Goal: Information Seeking & Learning: Learn about a topic

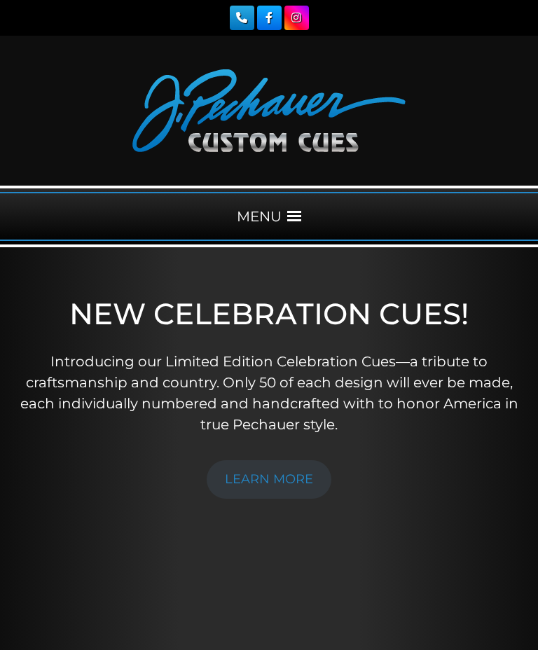
click at [299, 214] on span at bounding box center [294, 217] width 14 height 14
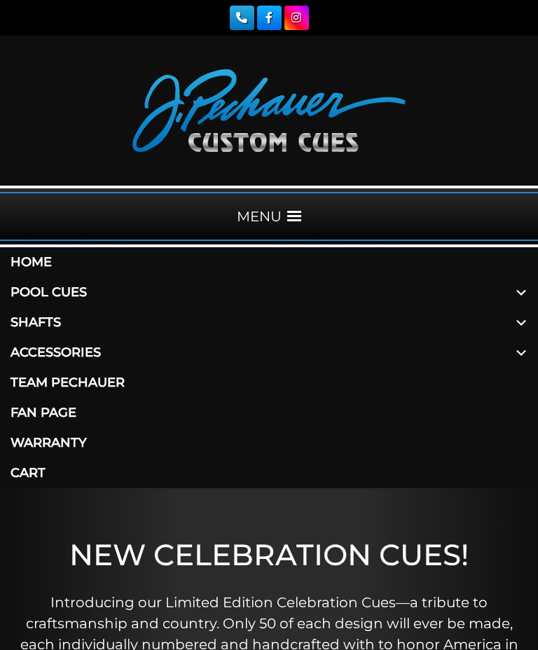
click at [86, 297] on link "Pool Cues" at bounding box center [269, 293] width 538 height 30
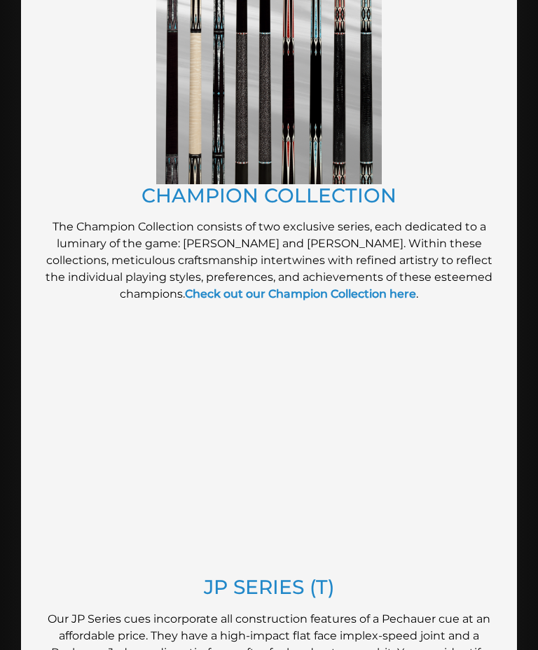
scroll to position [843, 0]
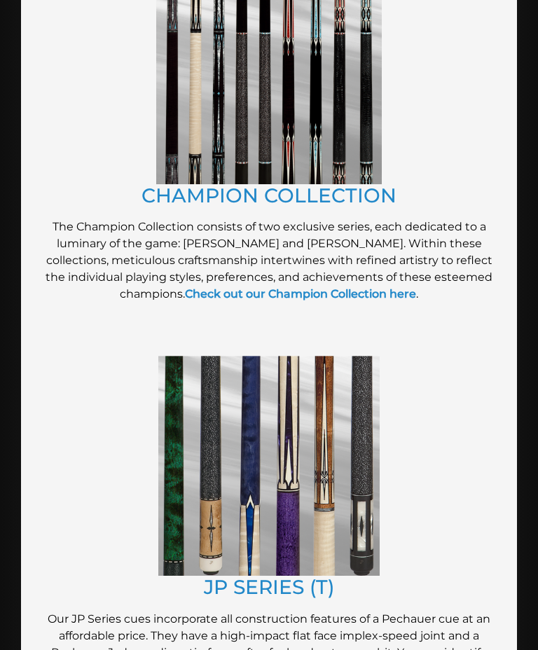
click at [313, 596] on link "JP SERIES (T)" at bounding box center [269, 587] width 131 height 24
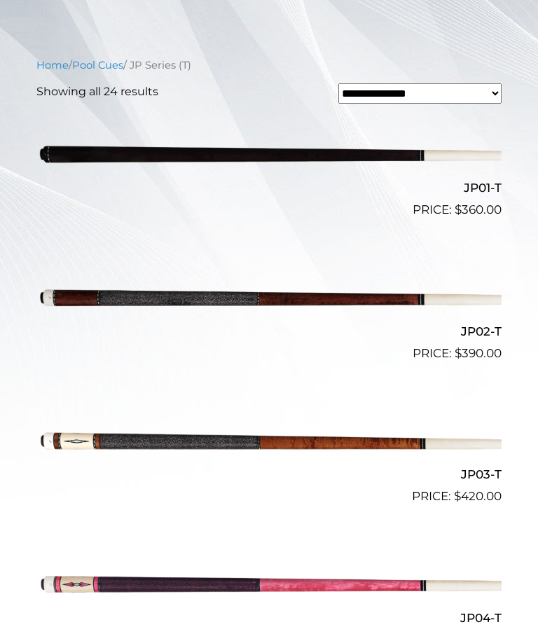
scroll to position [423, 0]
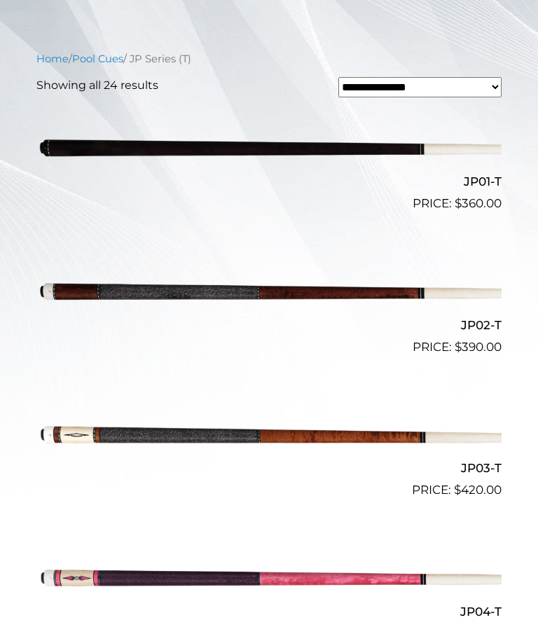
click at [390, 581] on img at bounding box center [268, 577] width 465 height 77
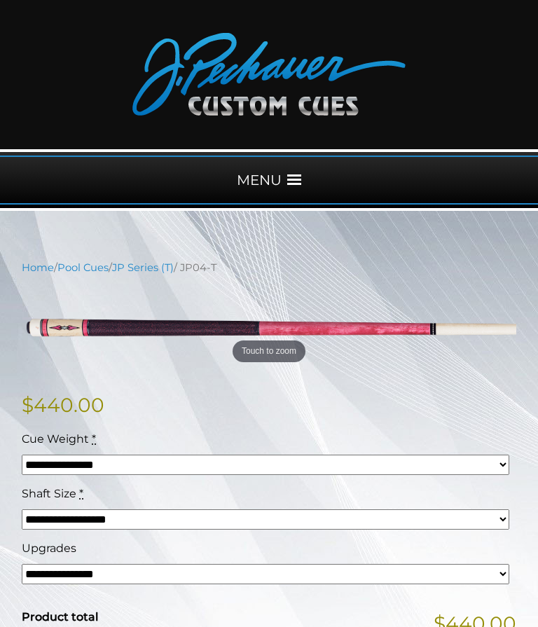
scroll to position [36, 0]
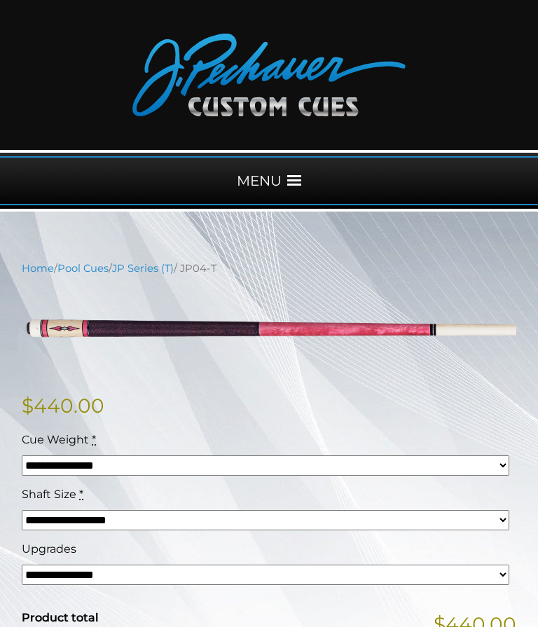
click at [160, 576] on select "**********" at bounding box center [266, 575] width 488 height 20
select select "*****"
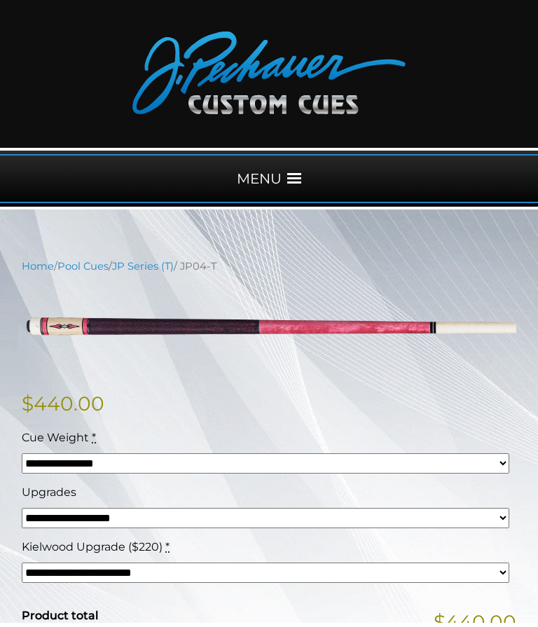
scroll to position [0, 0]
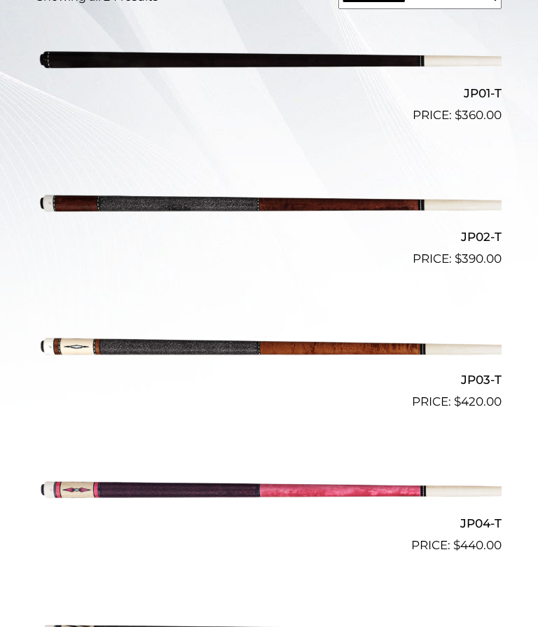
scroll to position [534, 0]
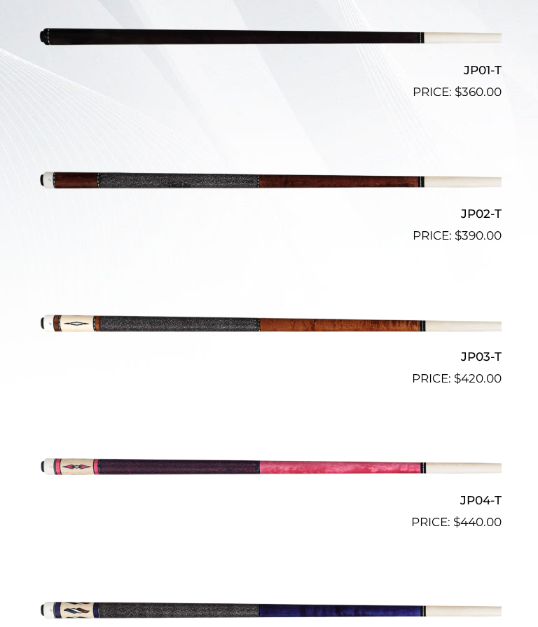
click at [400, 476] on img at bounding box center [268, 466] width 465 height 77
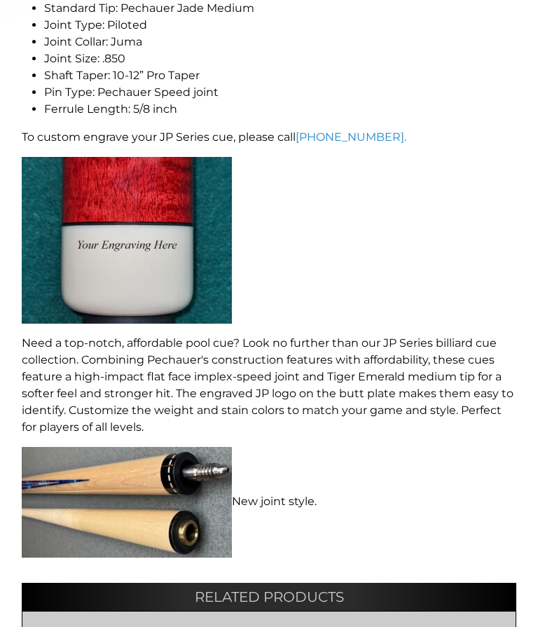
scroll to position [899, 0]
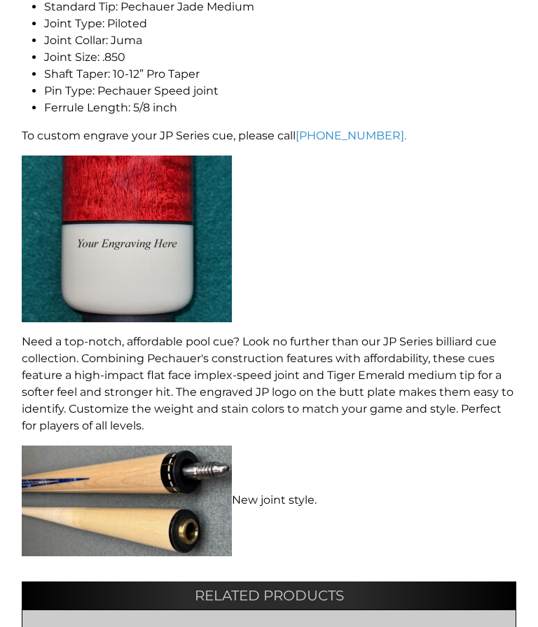
click at [303, 503] on p "New joint style." at bounding box center [269, 501] width 495 height 111
click at [288, 505] on p "New joint style." at bounding box center [269, 501] width 495 height 111
click at [283, 501] on p "New joint style." at bounding box center [269, 501] width 495 height 111
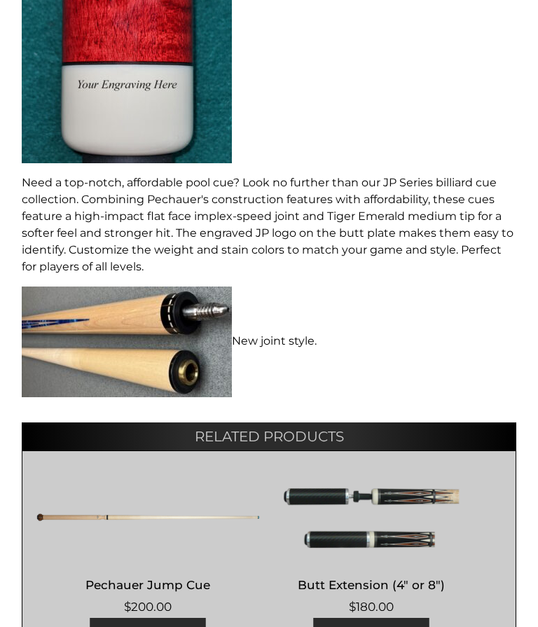
scroll to position [1058, 0]
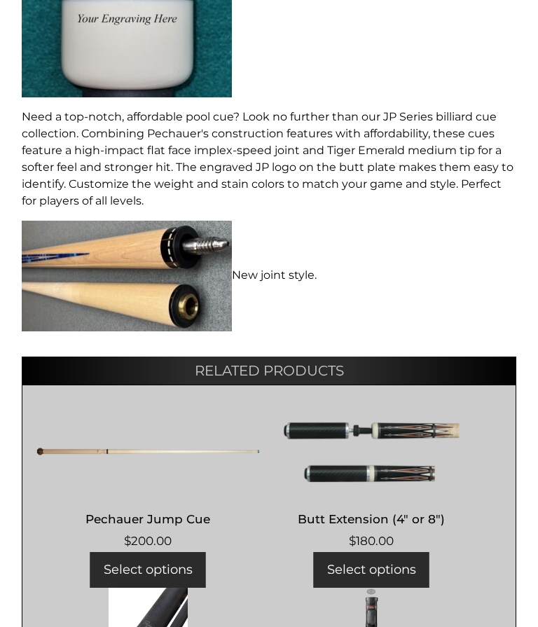
scroll to position [1125, 0]
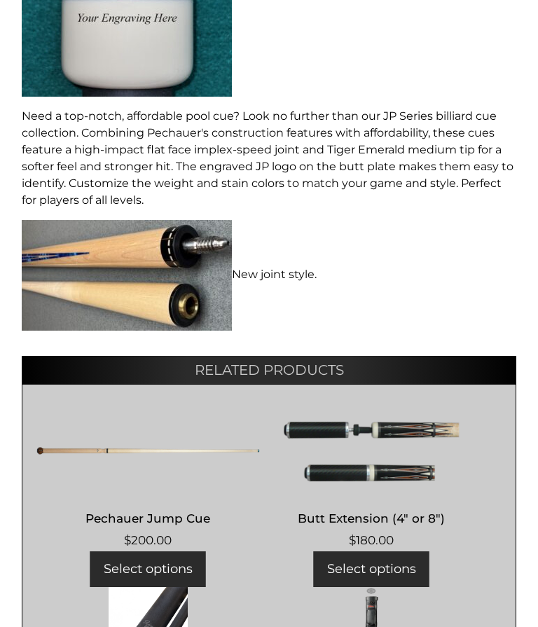
click at [190, 515] on h2 "Pechauer Jump Cue" at bounding box center [148, 519] width 224 height 26
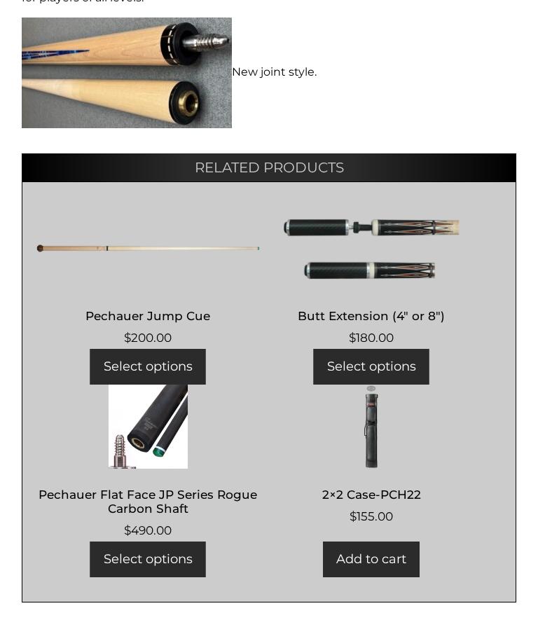
scroll to position [1328, 0]
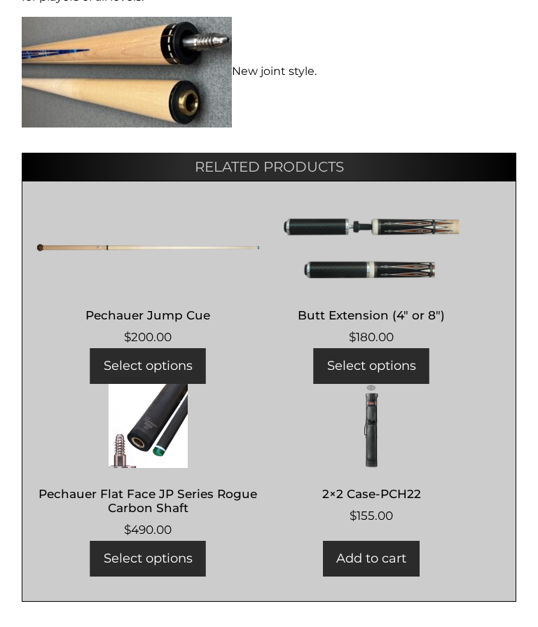
click at [391, 507] on span "$ 155.00" at bounding box center [372, 516] width 224 height 18
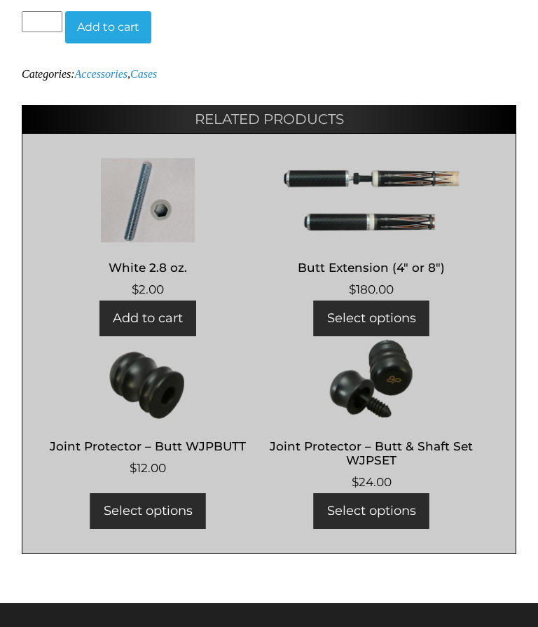
scroll to position [919, 0]
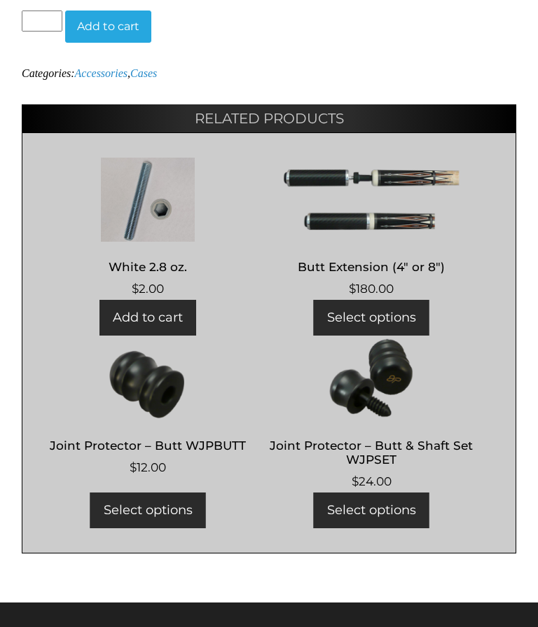
click at [491, 510] on ul "White 2.8 oz. $ 2.00 Add to cart Butt Extension (4″ or 8″) $ 180.00 Select opti…" at bounding box center [269, 342] width 495 height 421
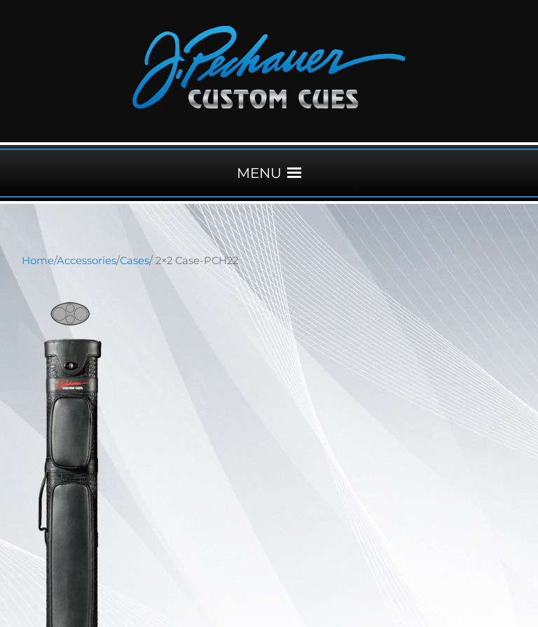
scroll to position [0, 0]
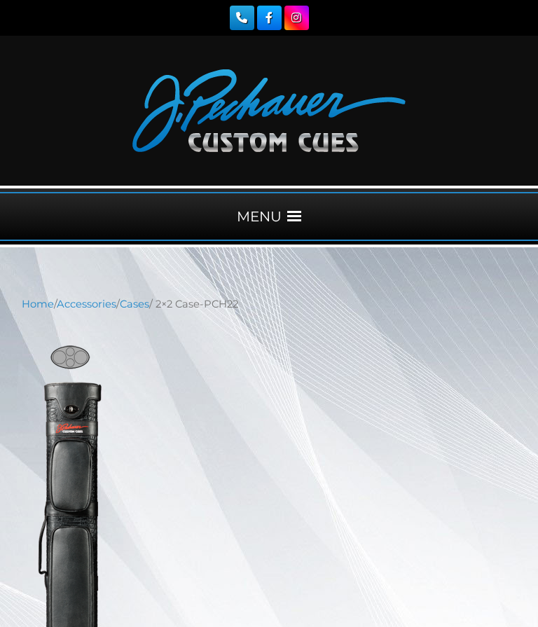
click at [306, 223] on div "MENU" at bounding box center [269, 216] width 538 height 49
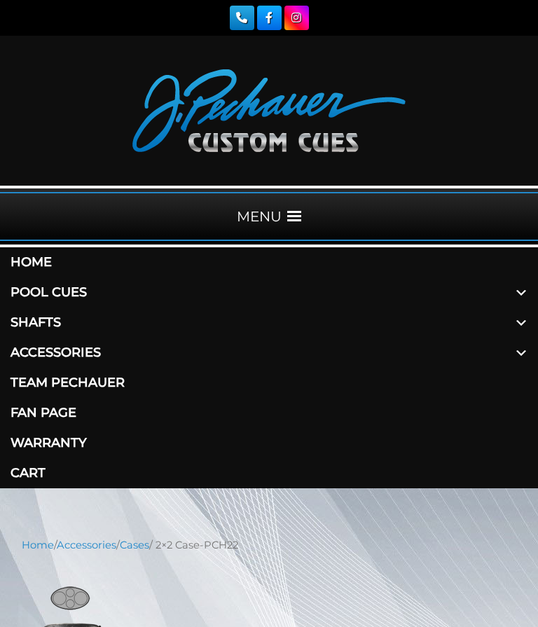
click at [104, 358] on link "Accessories" at bounding box center [269, 353] width 538 height 30
click at [130, 387] on link "Team Pechauer" at bounding box center [269, 383] width 538 height 30
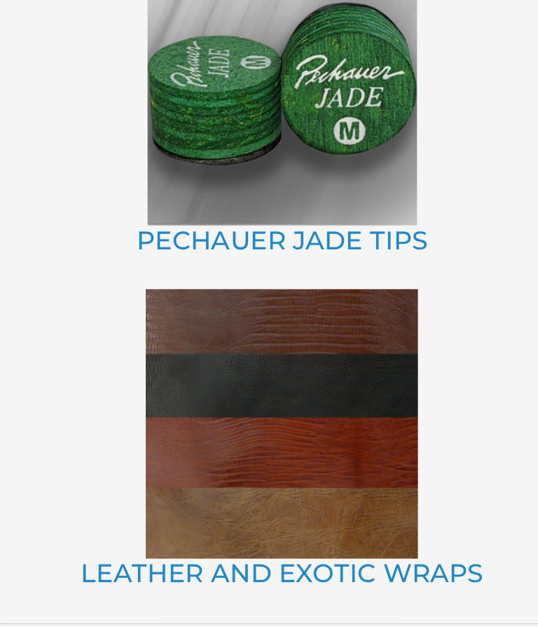
scroll to position [1698, 0]
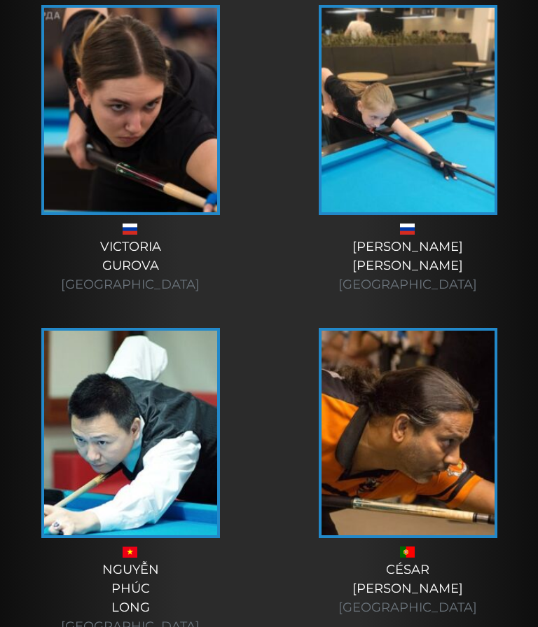
scroll to position [5725, 0]
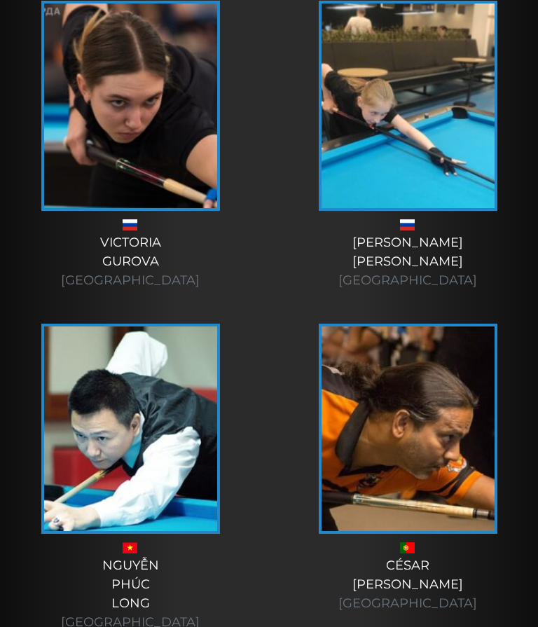
click at [517, 455] on link "[PERSON_NAME] [GEOGRAPHIC_DATA]" at bounding box center [408, 468] width 250 height 289
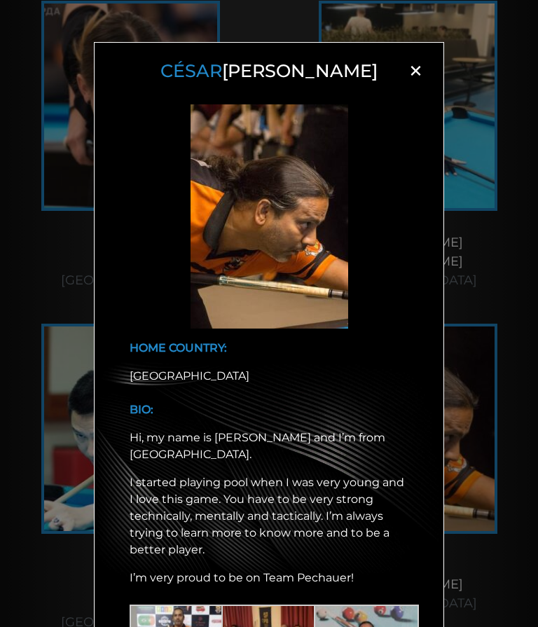
click at [469, 411] on div "[PERSON_NAME] × HOME COUNTRY: [GEOGRAPHIC_DATA] BIO: Hi, my name is [PERSON_NAM…" at bounding box center [269, 335] width 538 height 627
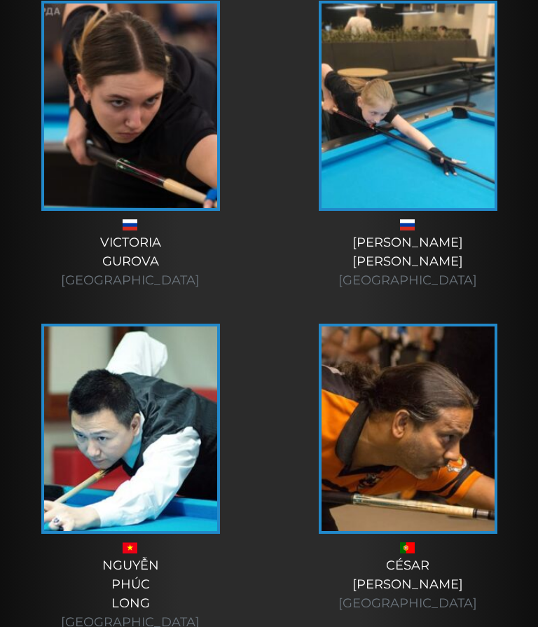
click at [475, 519] on img at bounding box center [408, 429] width 173 height 205
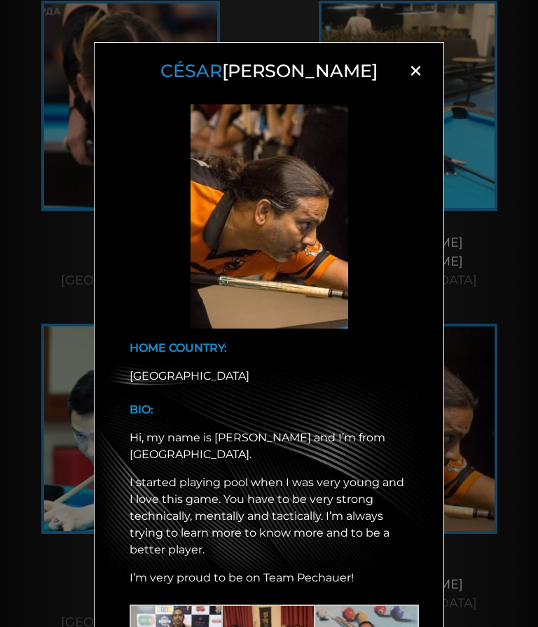
scroll to position [0, 0]
click at [510, 595] on div "[PERSON_NAME] × HOME COUNTRY: [GEOGRAPHIC_DATA] BIO: Hi, my name is [PERSON_NAM…" at bounding box center [269, 335] width 538 height 627
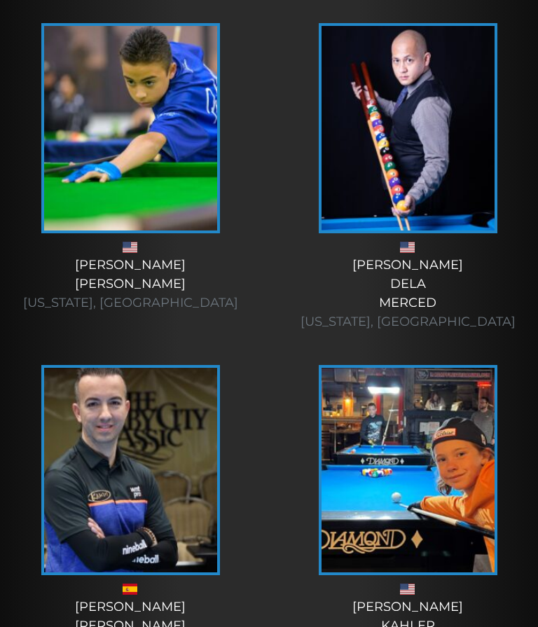
scroll to position [7360, 0]
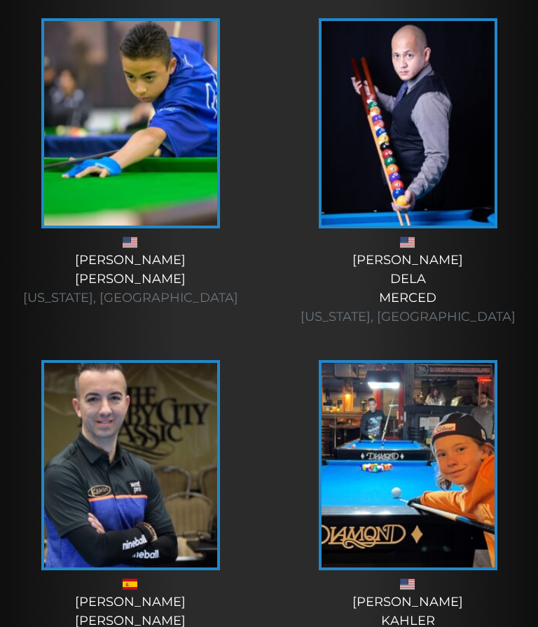
click at [468, 524] on img at bounding box center [408, 465] width 173 height 205
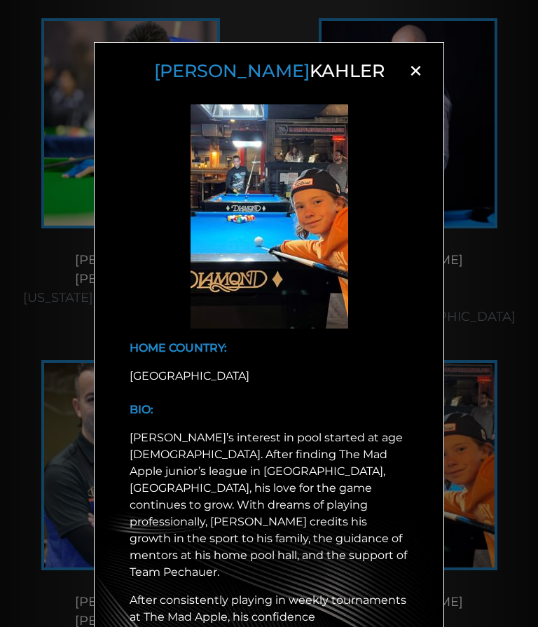
click at [536, 468] on div "[PERSON_NAME] × HOME COUNTRY: [GEOGRAPHIC_DATA] BIO: When he isn’t sinking ball…" at bounding box center [269, 335] width 538 height 627
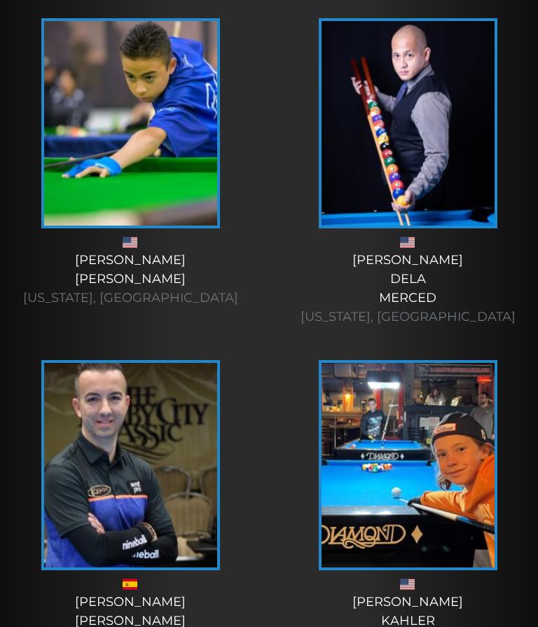
click at [493, 511] on img at bounding box center [408, 465] width 173 height 205
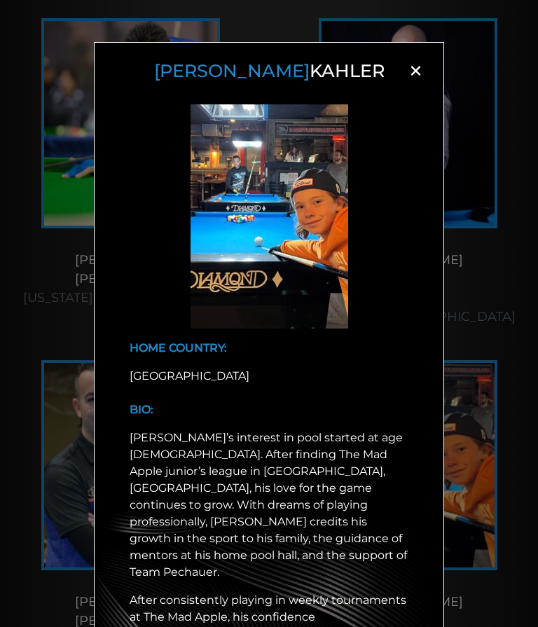
click at [507, 605] on div "[PERSON_NAME] × HOME COUNTRY: [GEOGRAPHIC_DATA] BIO: When he isn’t sinking ball…" at bounding box center [269, 335] width 538 height 627
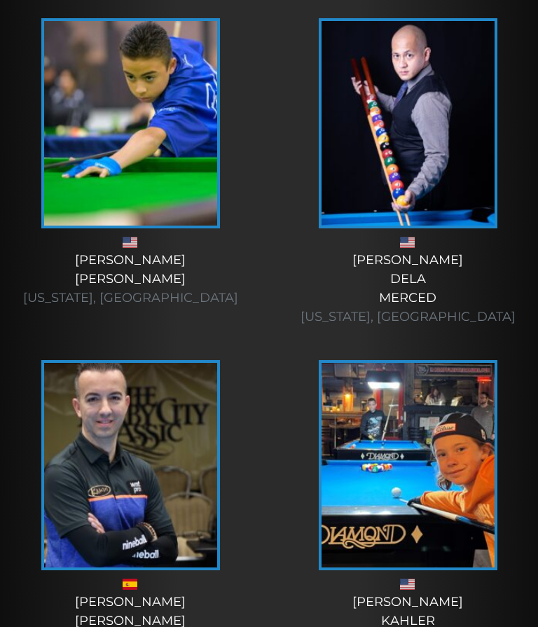
click at [501, 611] on div "[PERSON_NAME] [GEOGRAPHIC_DATA]" at bounding box center [408, 621] width 250 height 57
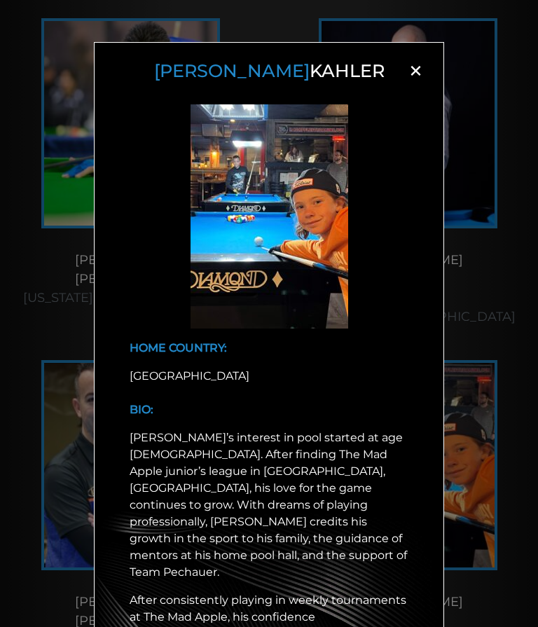
click at [499, 611] on div "[PERSON_NAME] × HOME COUNTRY: [GEOGRAPHIC_DATA] BIO: When he isn’t sinking ball…" at bounding box center [269, 335] width 538 height 627
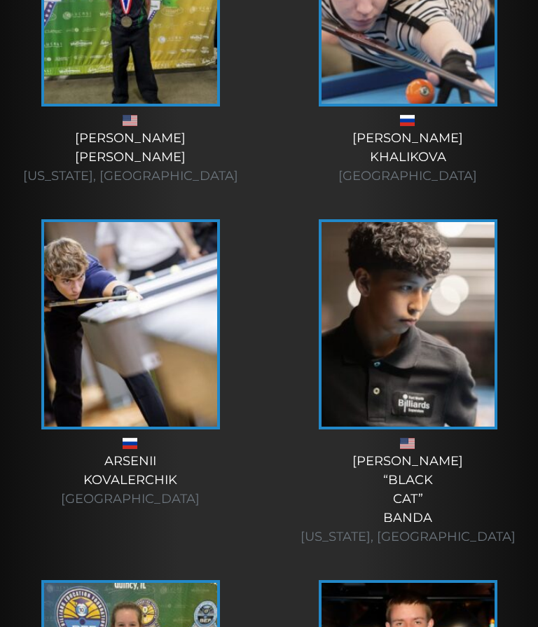
scroll to position [8489, 0]
click at [439, 475] on div "[PERSON_NAME] “Black Cat” Banda [US_STATE], [GEOGRAPHIC_DATA]" at bounding box center [408, 500] width 250 height 95
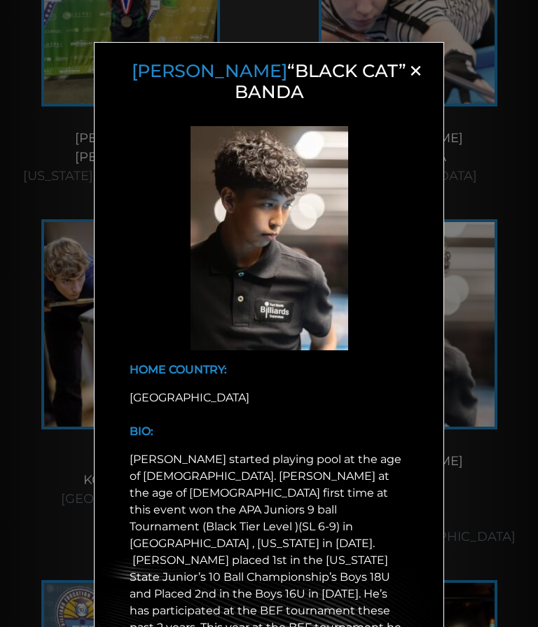
scroll to position [0, 0]
click at [493, 505] on div "[PERSON_NAME] “Black Cat” Banda × HOME COUNTRY: [GEOGRAPHIC_DATA] BIO:" at bounding box center [269, 335] width 538 height 627
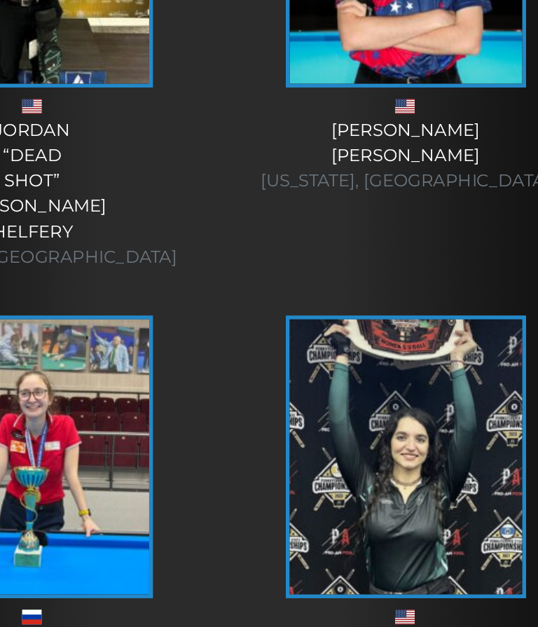
scroll to position [9146, 0]
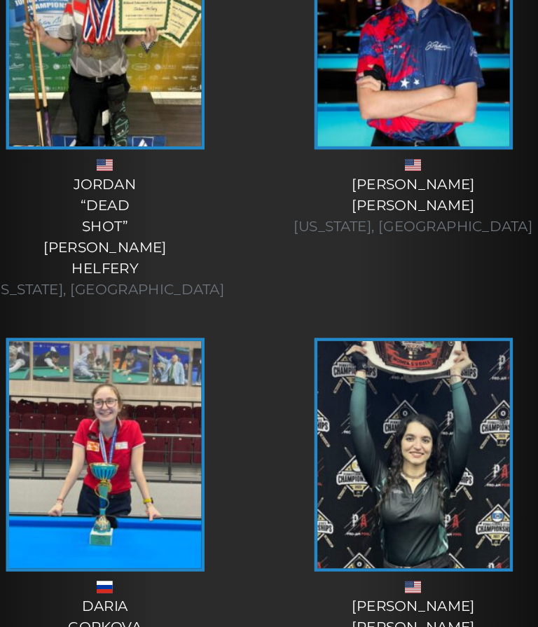
click at [409, 415] on img at bounding box center [408, 409] width 173 height 205
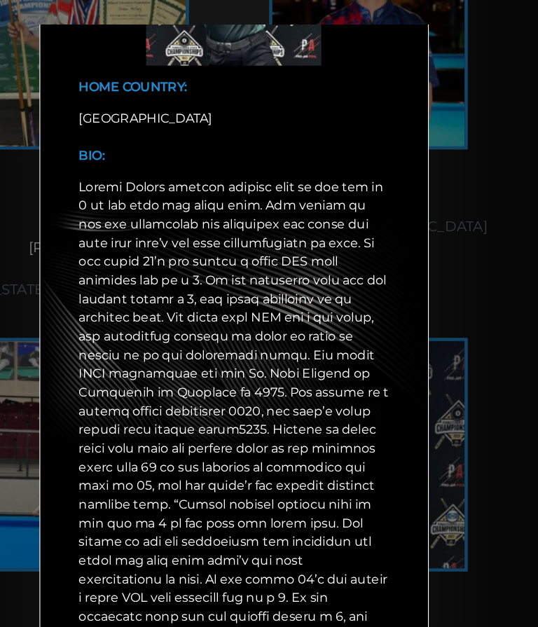
scroll to position [271, 0]
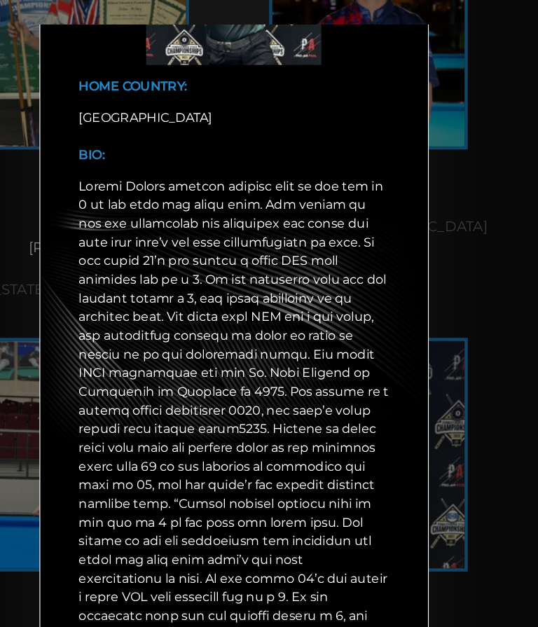
click at [407, 257] on div "[PERSON_NAME] × HOME COUNTRY: [GEOGRAPHIC_DATA] BIO:" at bounding box center [269, 335] width 538 height 627
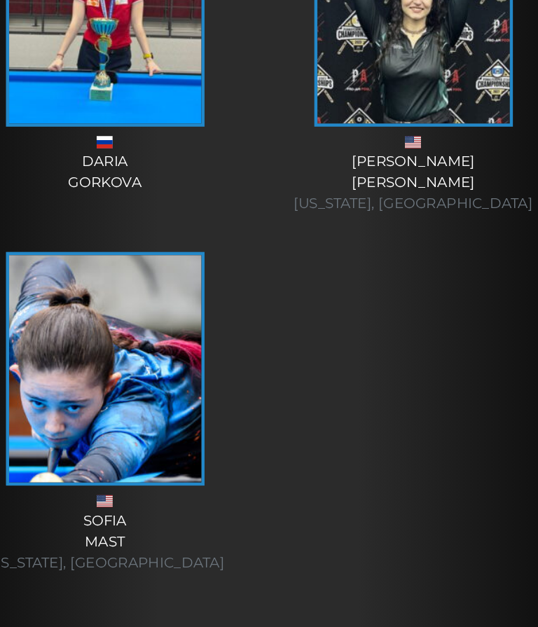
scroll to position [9538, 0]
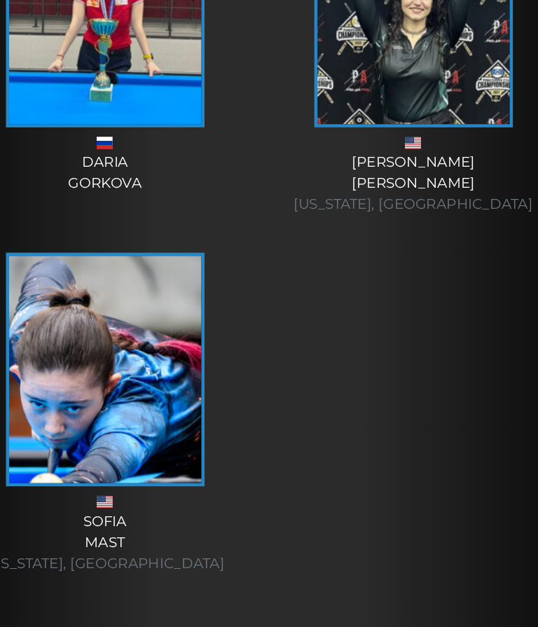
click at [146, 414] on img at bounding box center [130, 340] width 173 height 205
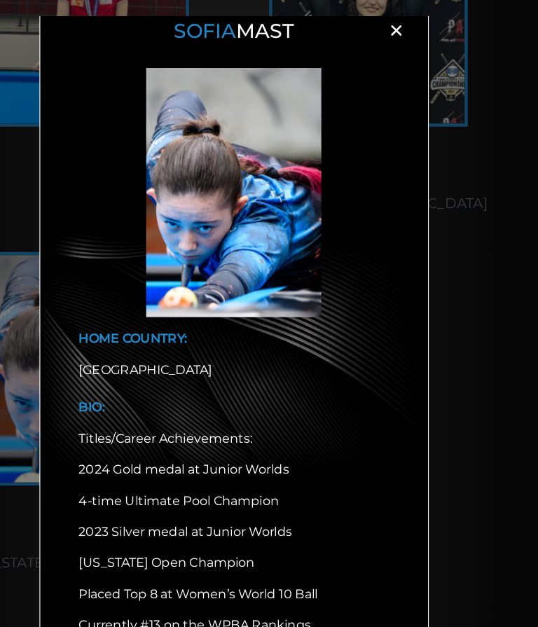
scroll to position [45, 0]
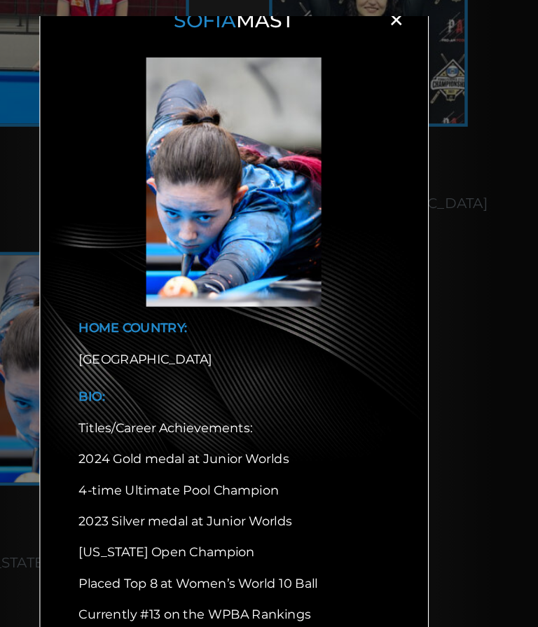
click at [341, 413] on p "2024 Gold medal at Junior Worlds" at bounding box center [246, 421] width 279 height 17
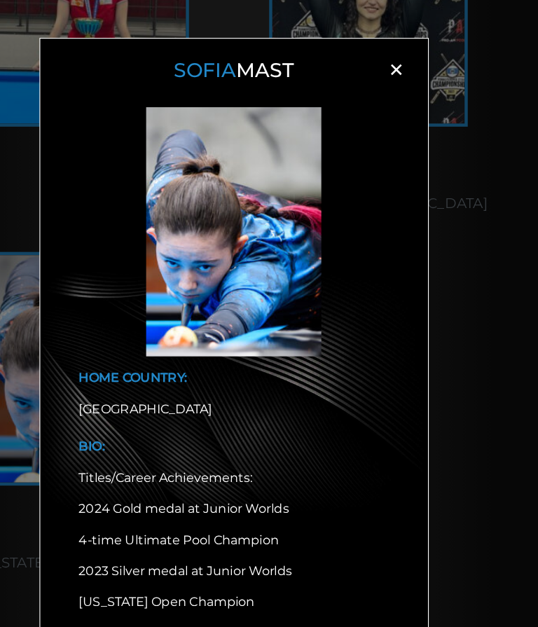
scroll to position [0, 0]
copy h3 "[PERSON_NAME]"
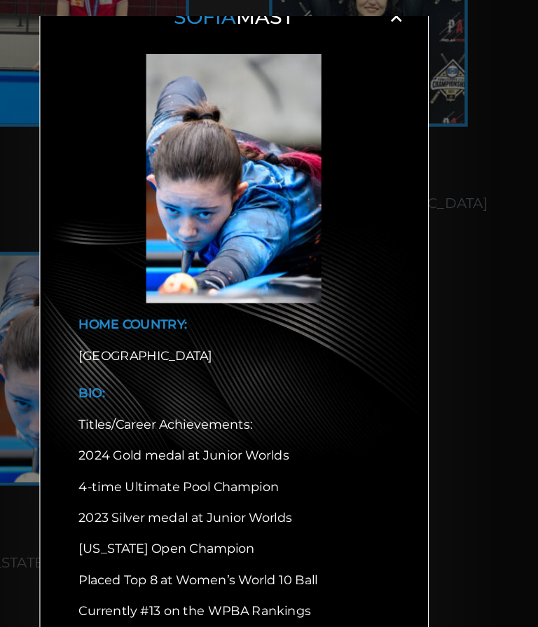
scroll to position [48, 0]
click at [430, 339] on div "[PERSON_NAME] × HOME COUNTRY: [GEOGRAPHIC_DATA] BIO: Titles/Career Achievements…" at bounding box center [269, 335] width 538 height 627
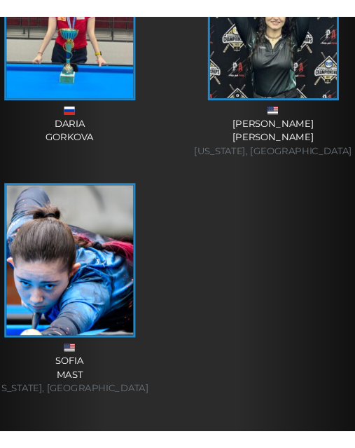
scroll to position [19462, 0]
